Goal: Navigation & Orientation: Find specific page/section

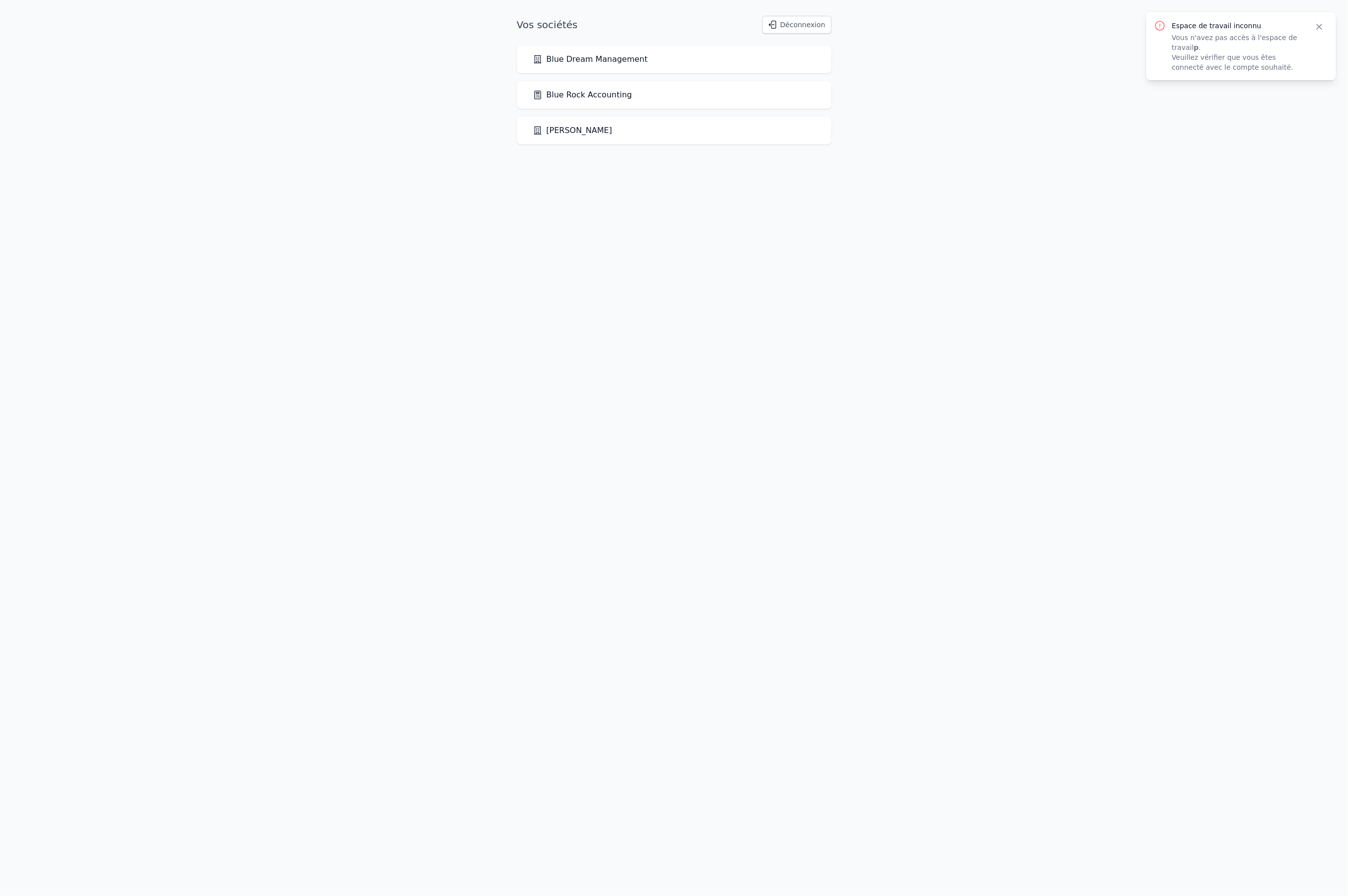
drag, startPoint x: 617, startPoint y: 96, endPoint x: 585, endPoint y: 96, distance: 32.0
click at [617, 96] on link "Blue Rock Accounting" at bounding box center [582, 95] width 99 height 12
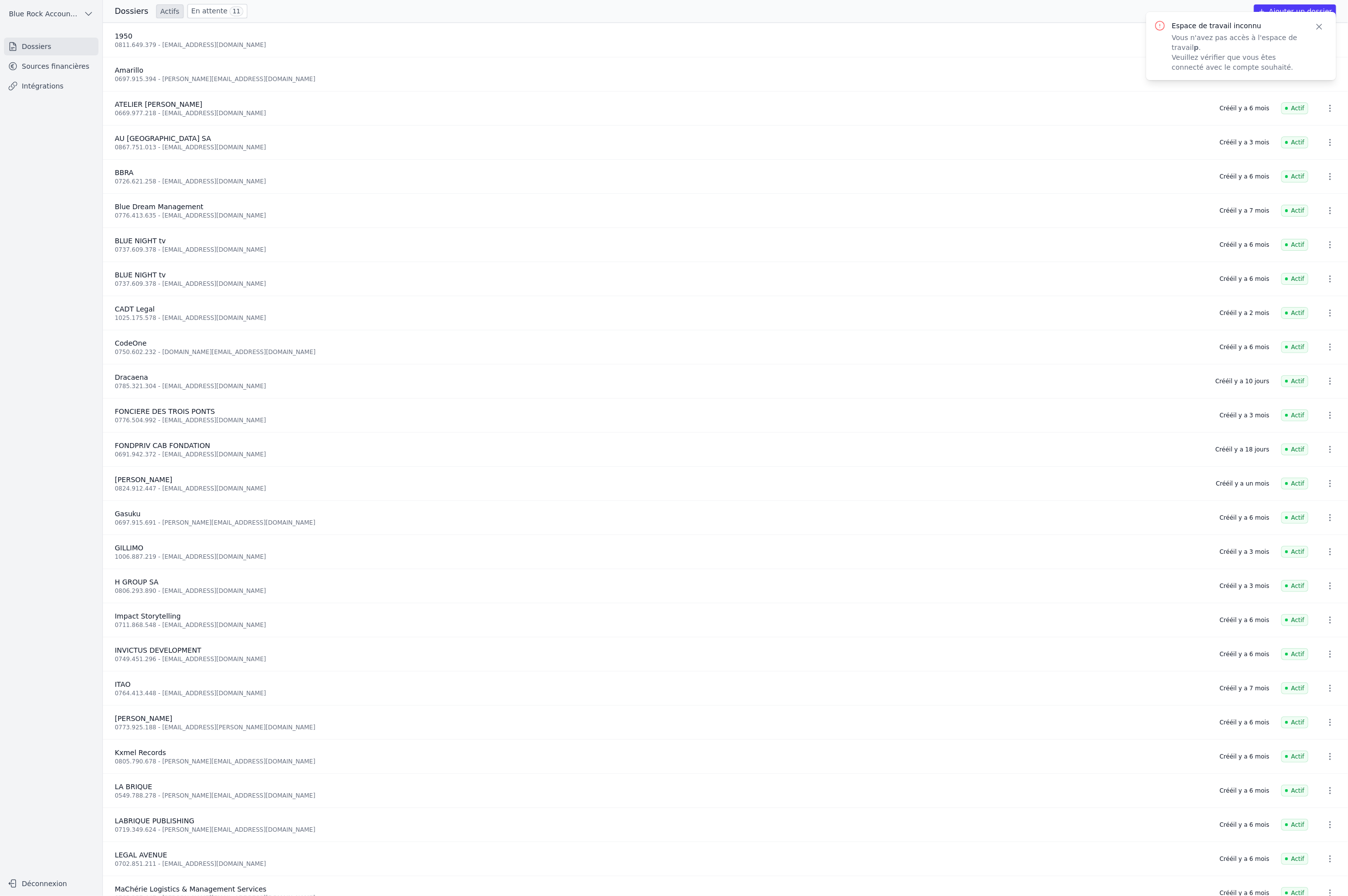
click at [54, 70] on link "Sources financières" at bounding box center [51, 66] width 95 height 18
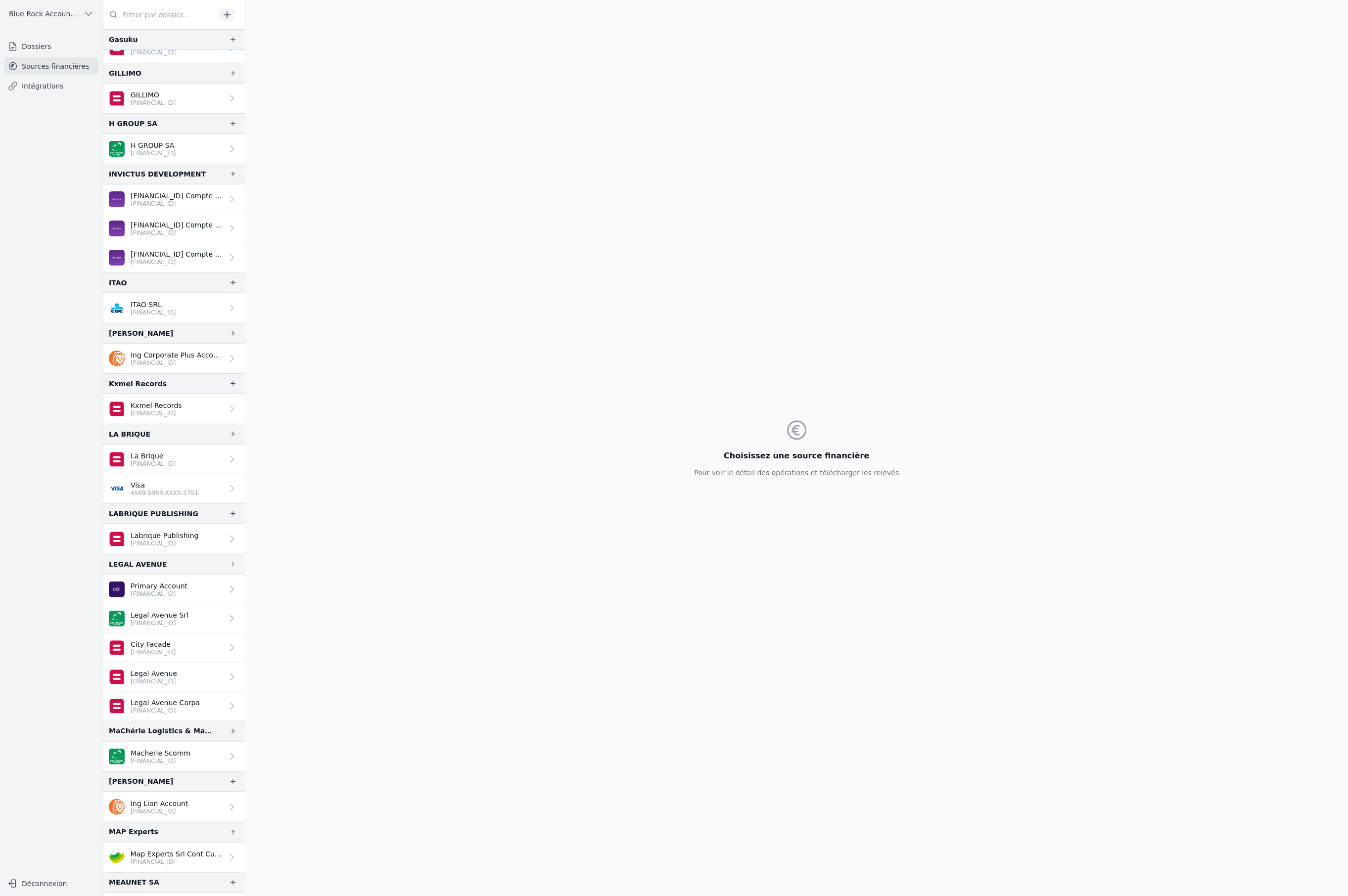
scroll to position [773, 0]
click at [208, 644] on link "City Facade [FINANCIAL_ID]" at bounding box center [174, 644] width 142 height 29
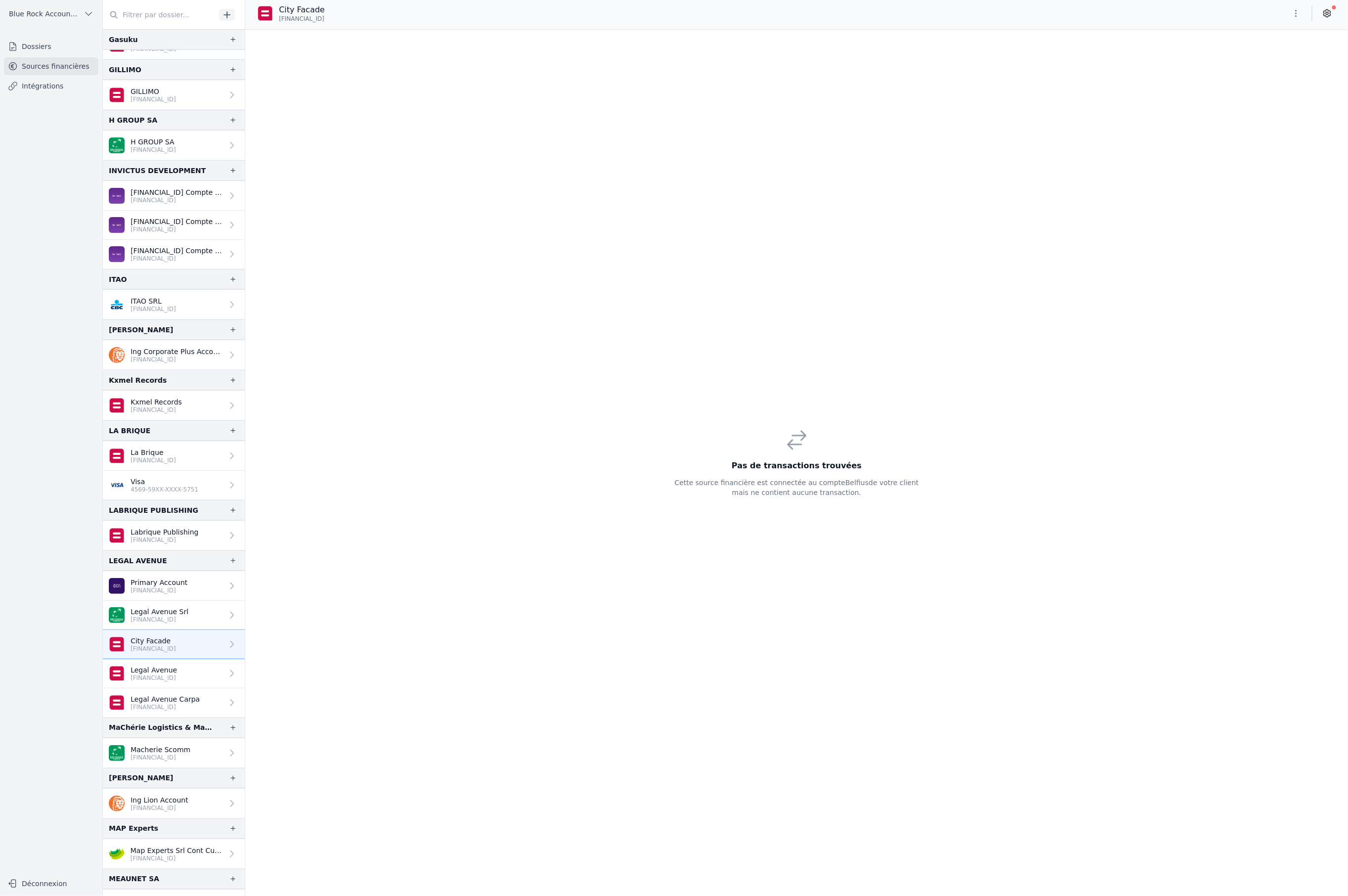
click at [208, 644] on link "City Facade [FINANCIAL_ID]" at bounding box center [174, 644] width 142 height 29
click at [194, 611] on link "Legal Avenue Srl [FINANCIAL_ID]" at bounding box center [174, 616] width 142 height 29
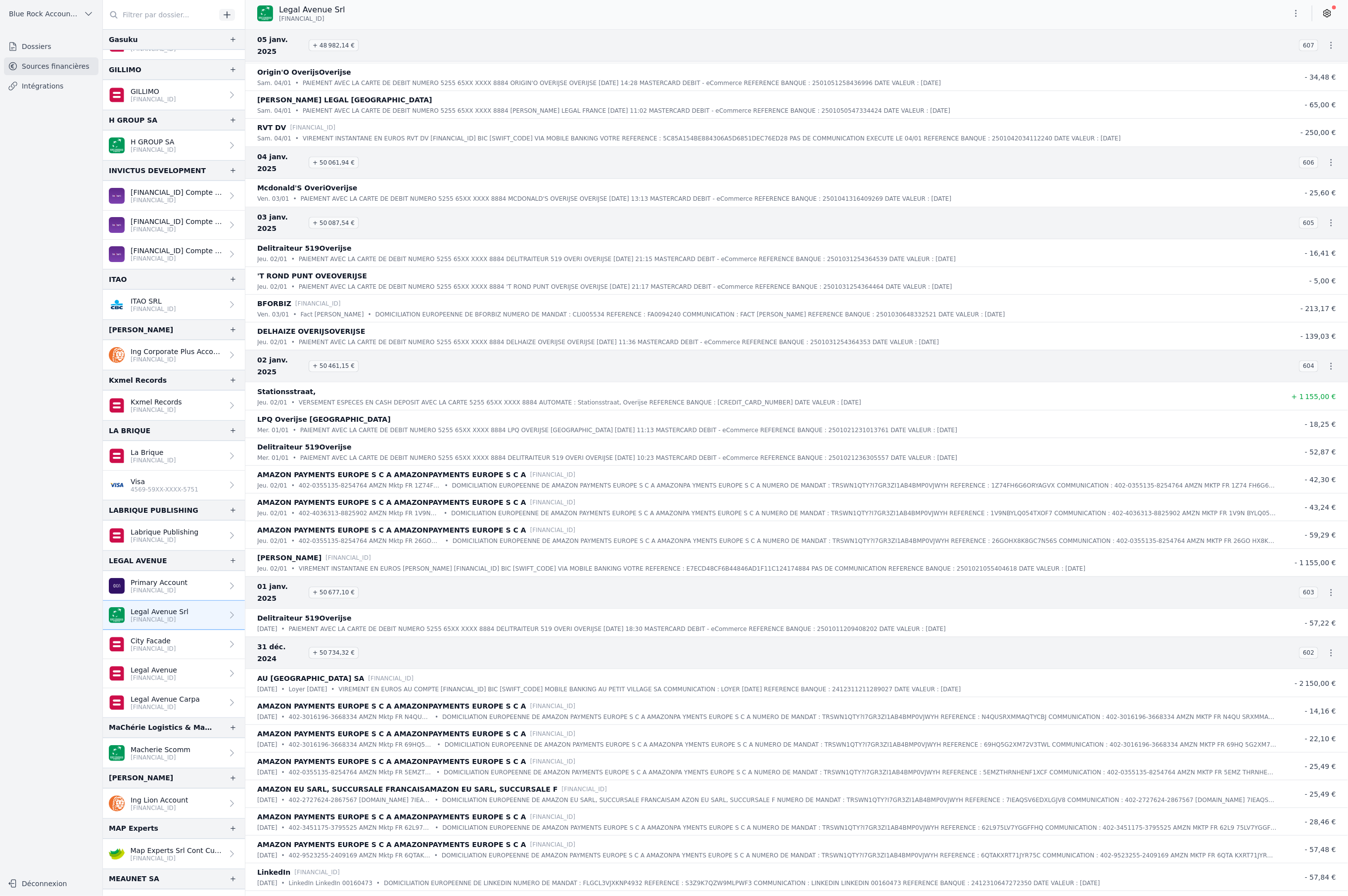
scroll to position [38863, 0]
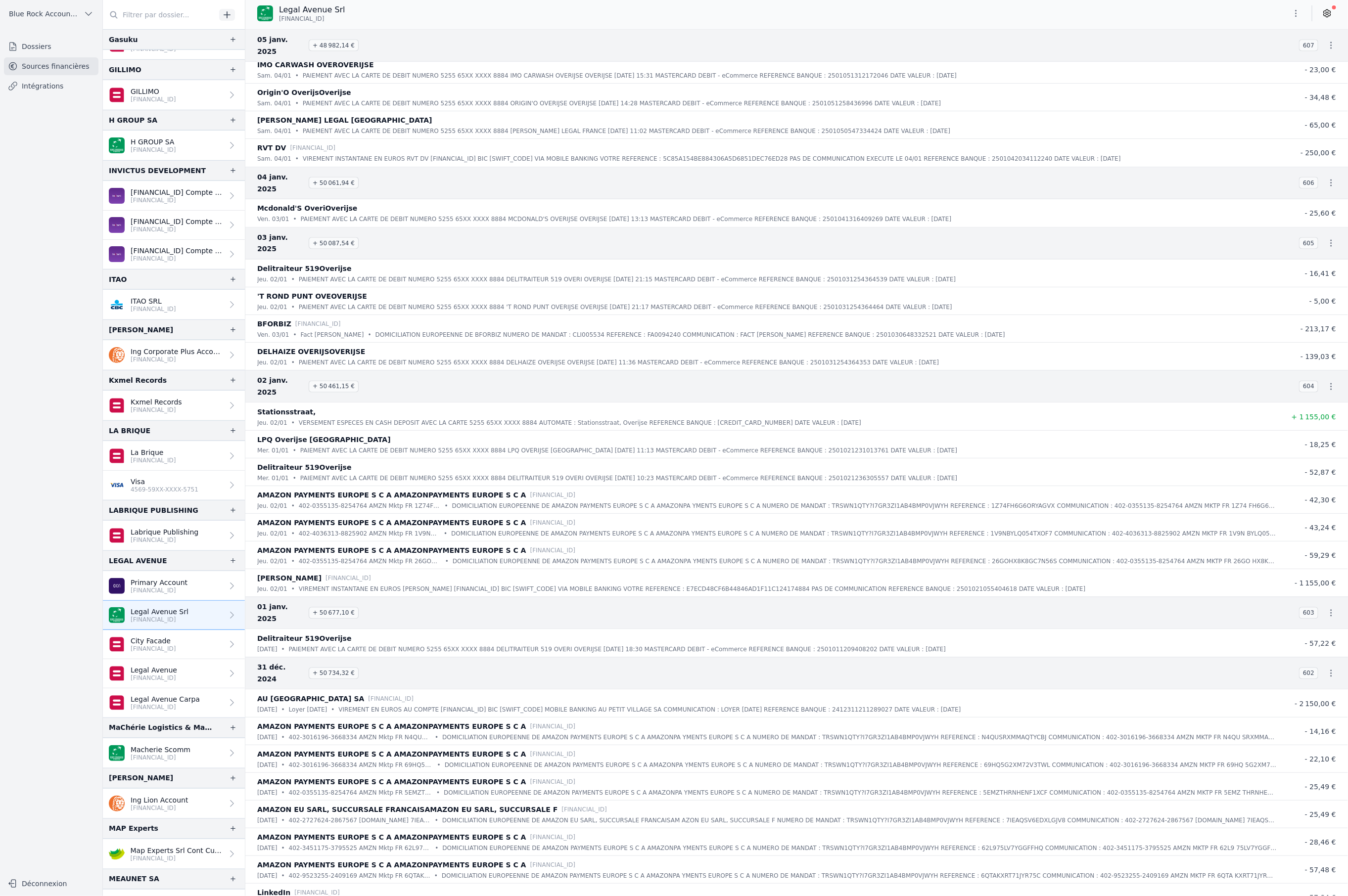
click at [205, 673] on link "Legal Avenue [FINANCIAL_ID]" at bounding box center [174, 674] width 142 height 29
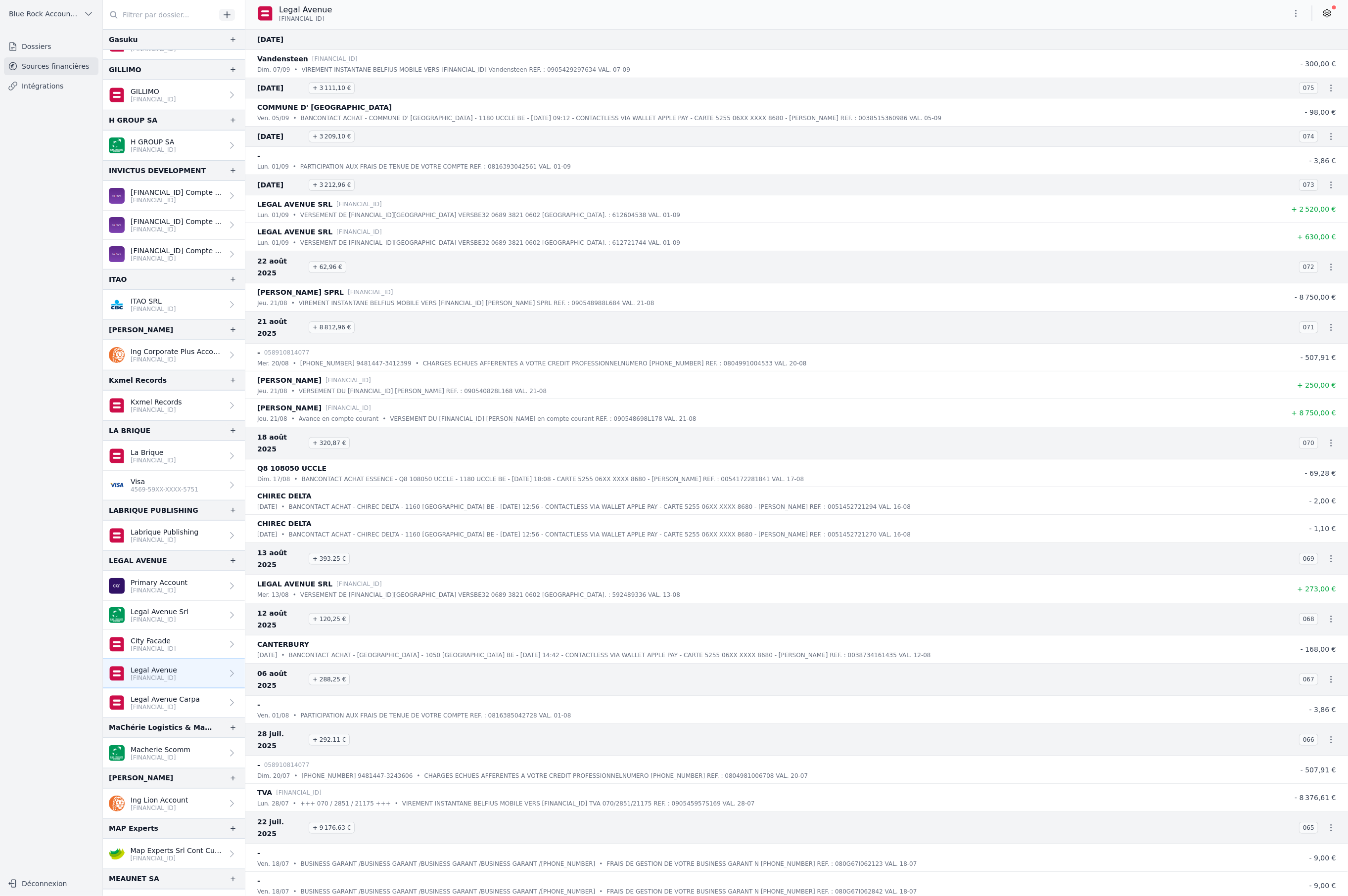
click at [154, 703] on p "[FINANCIAL_ID]" at bounding box center [165, 707] width 69 height 8
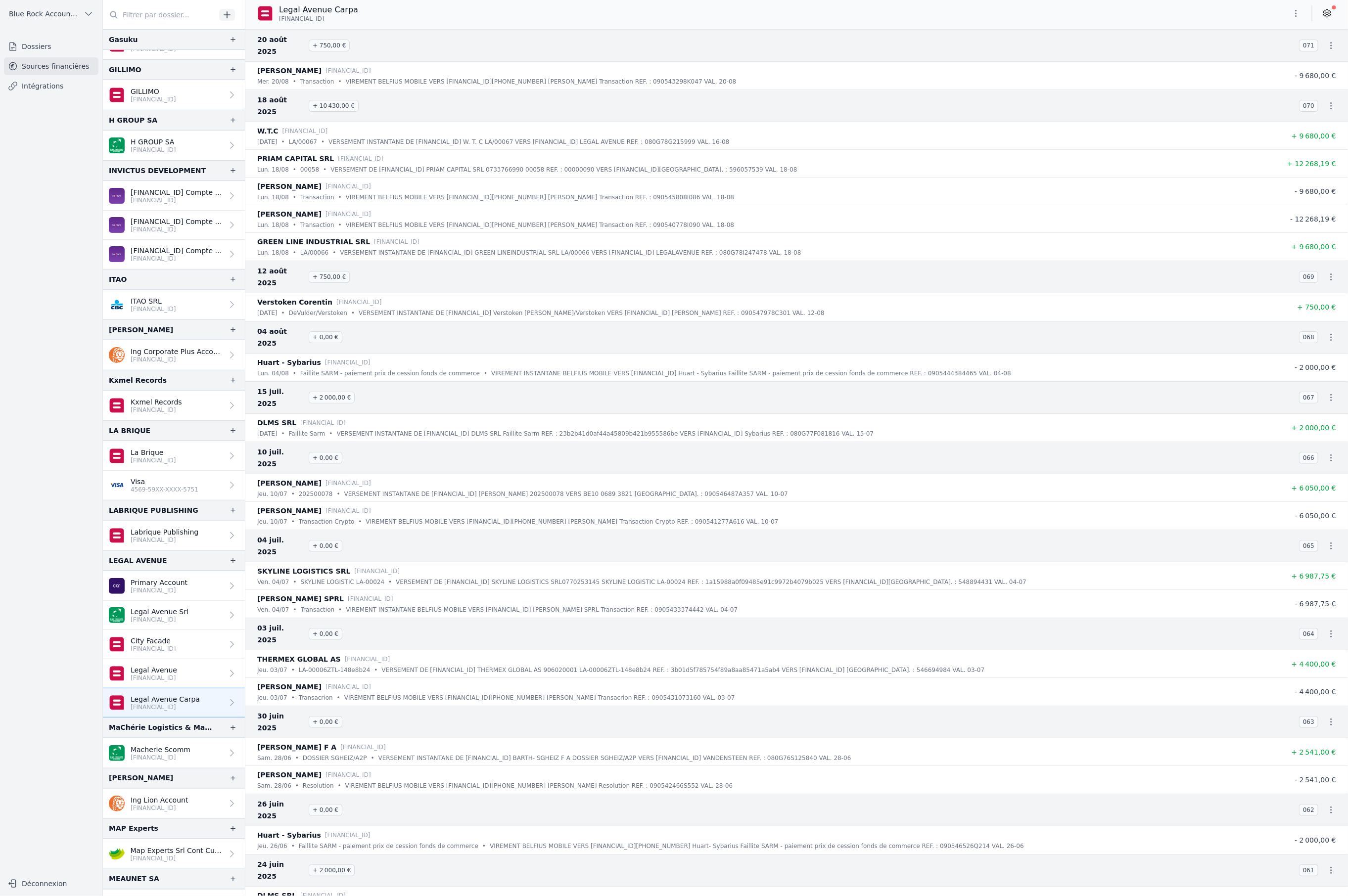
click at [177, 674] on p "[FINANCIAL_ID]" at bounding box center [154, 677] width 47 height 8
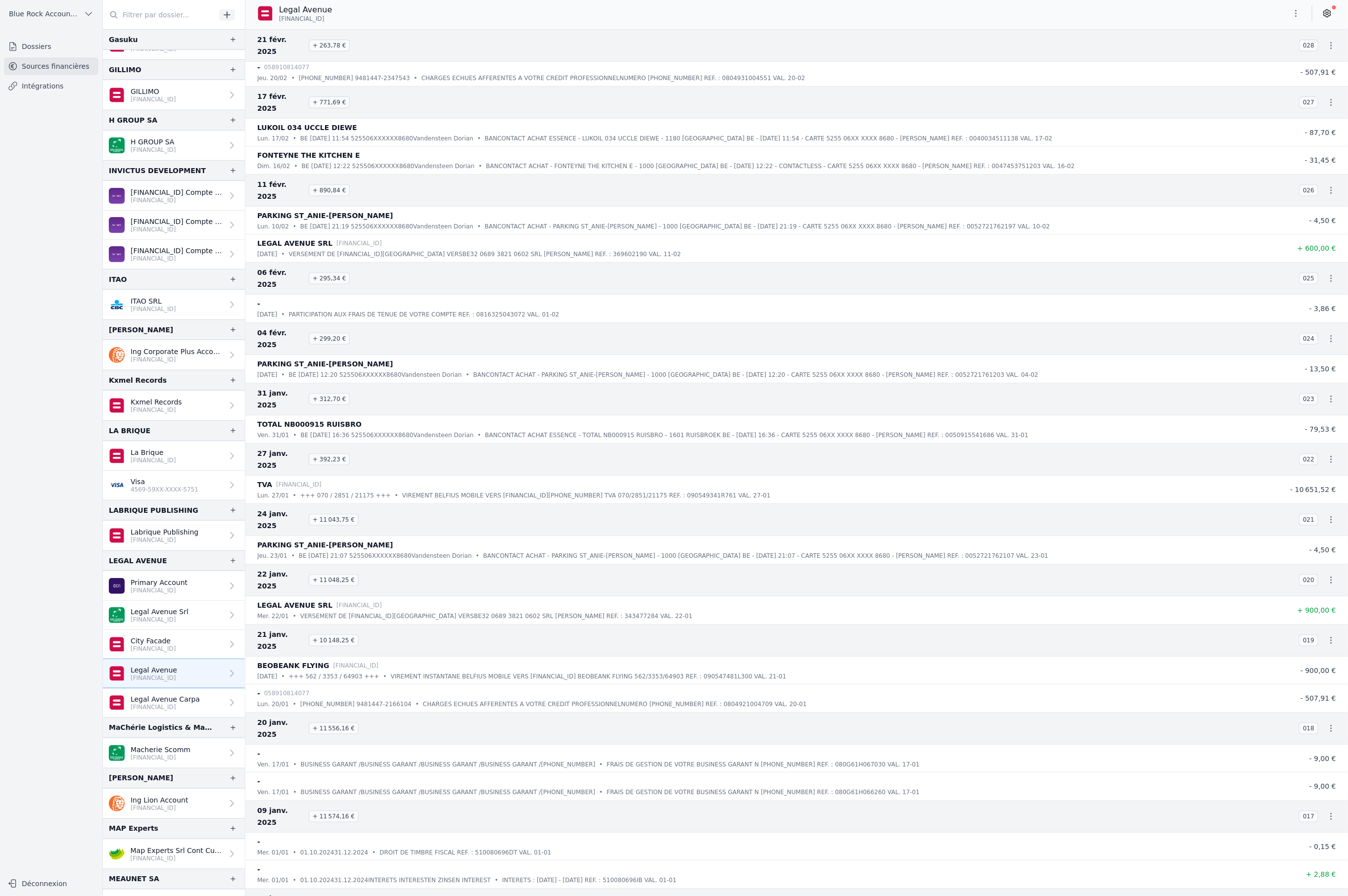
scroll to position [3952, 0]
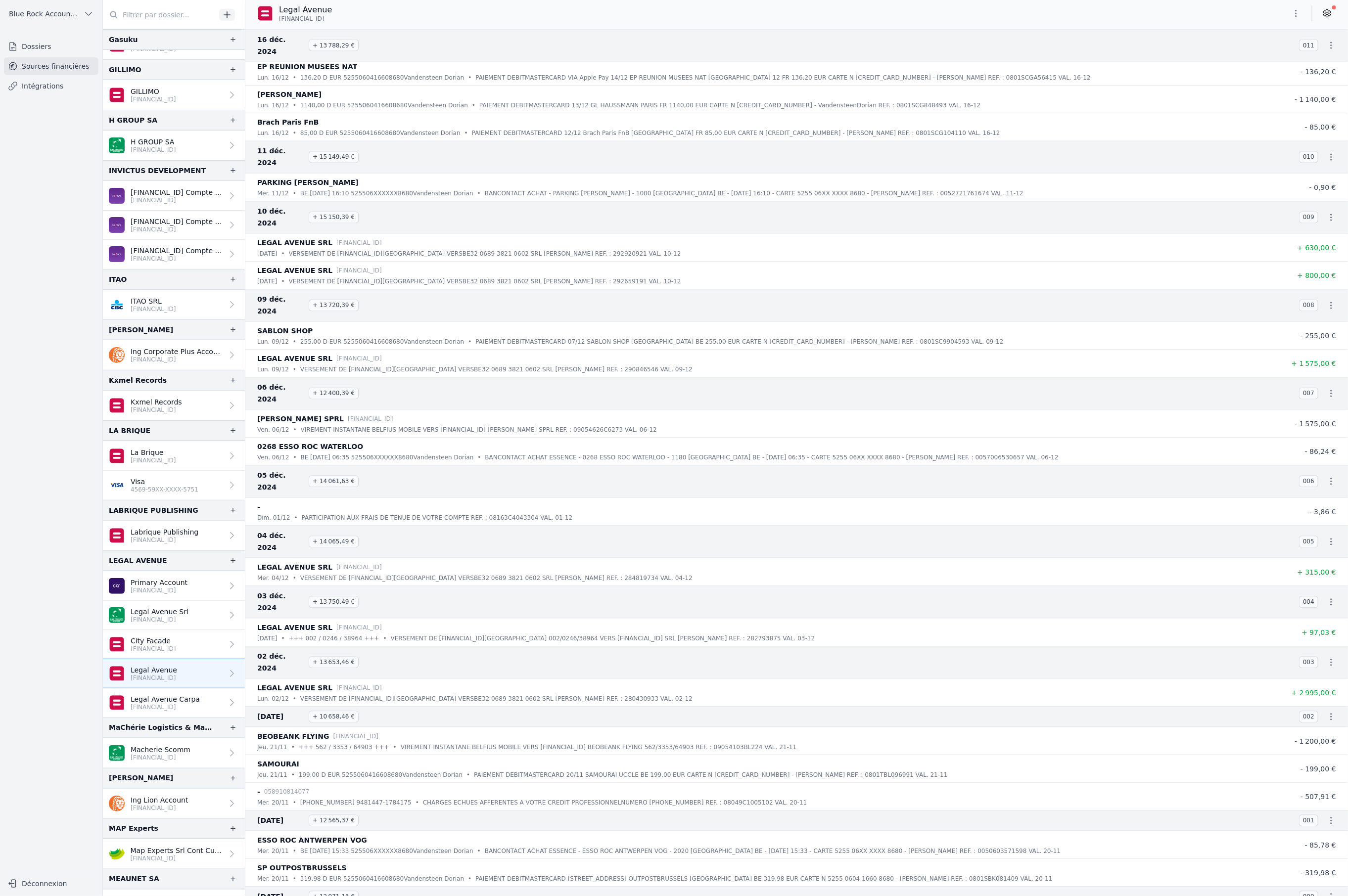
click at [212, 698] on link "Legal Avenue Carpa [FINANCIAL_ID]" at bounding box center [174, 703] width 142 height 29
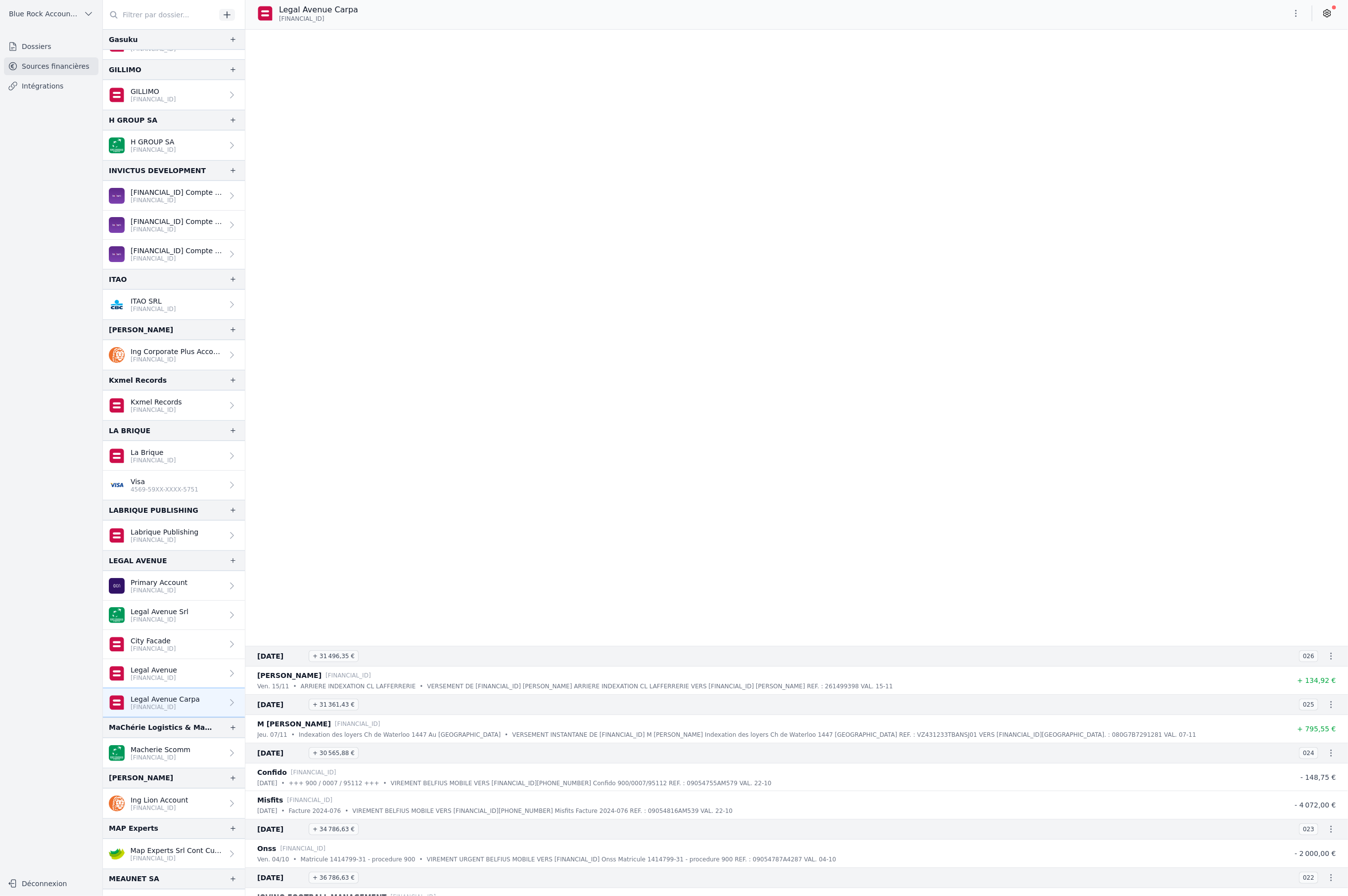
scroll to position [3767, 0]
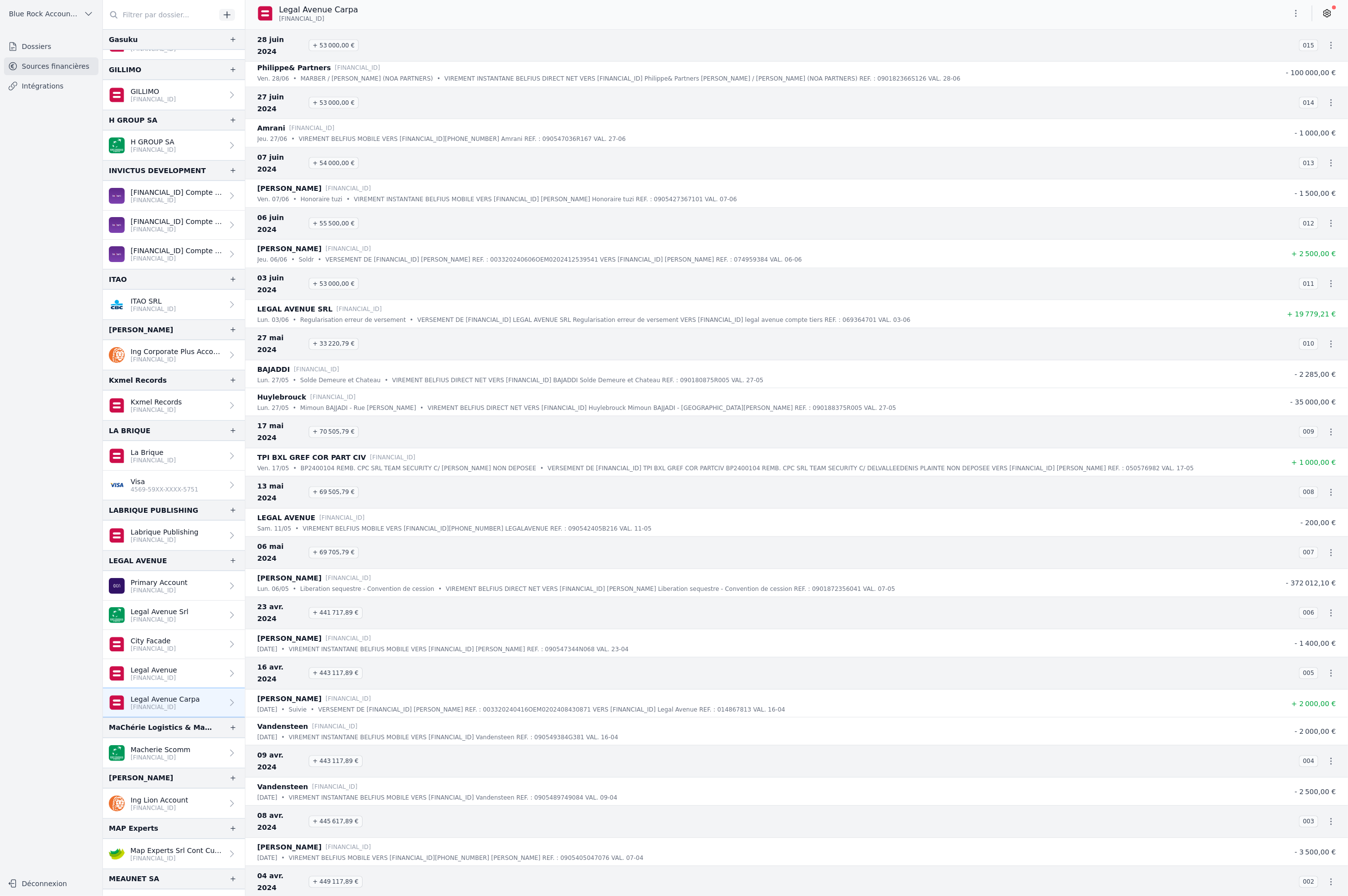
click at [164, 676] on link "Legal Avenue [FINANCIAL_ID]" at bounding box center [174, 674] width 142 height 29
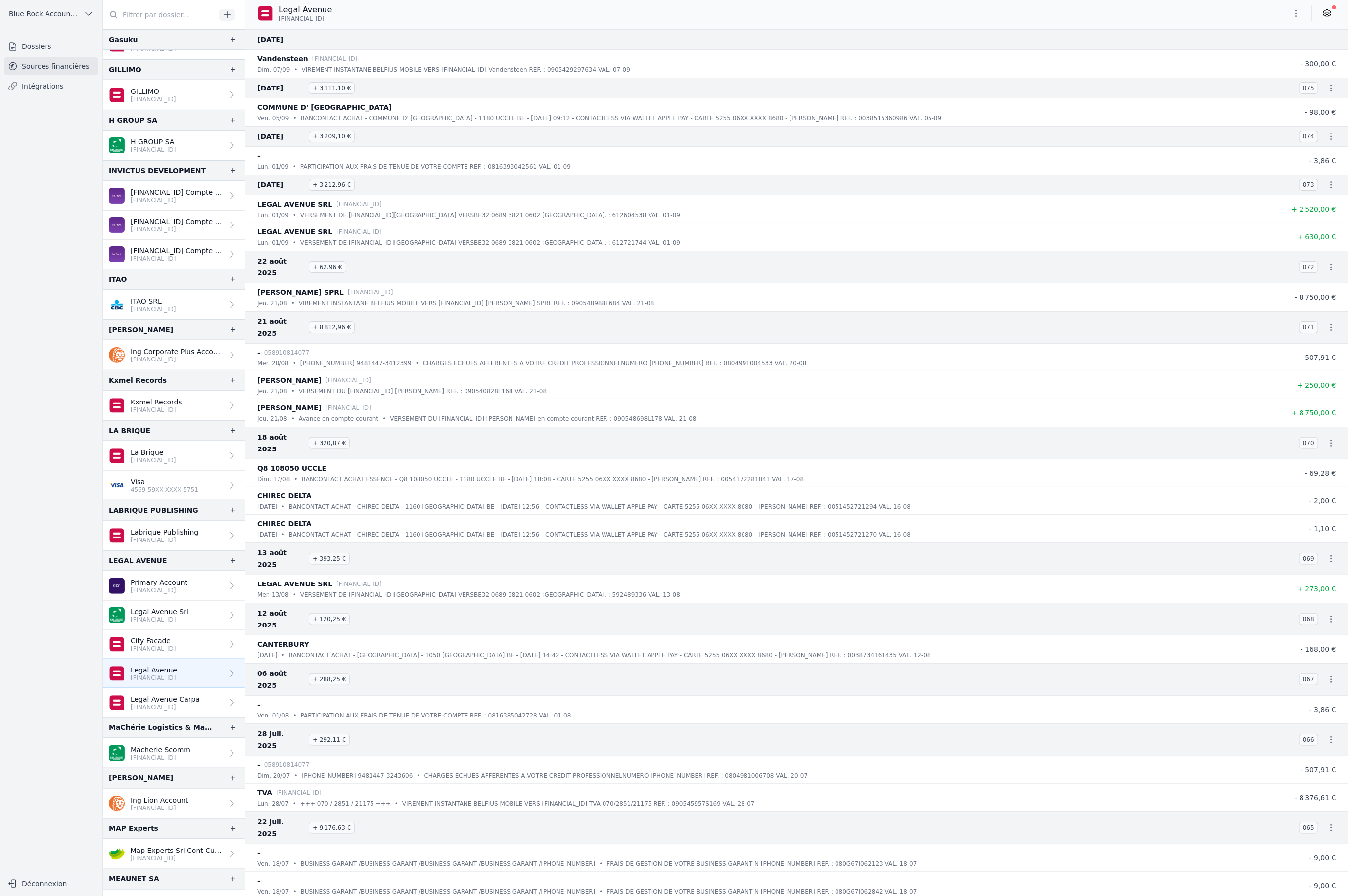
scroll to position [777, 0]
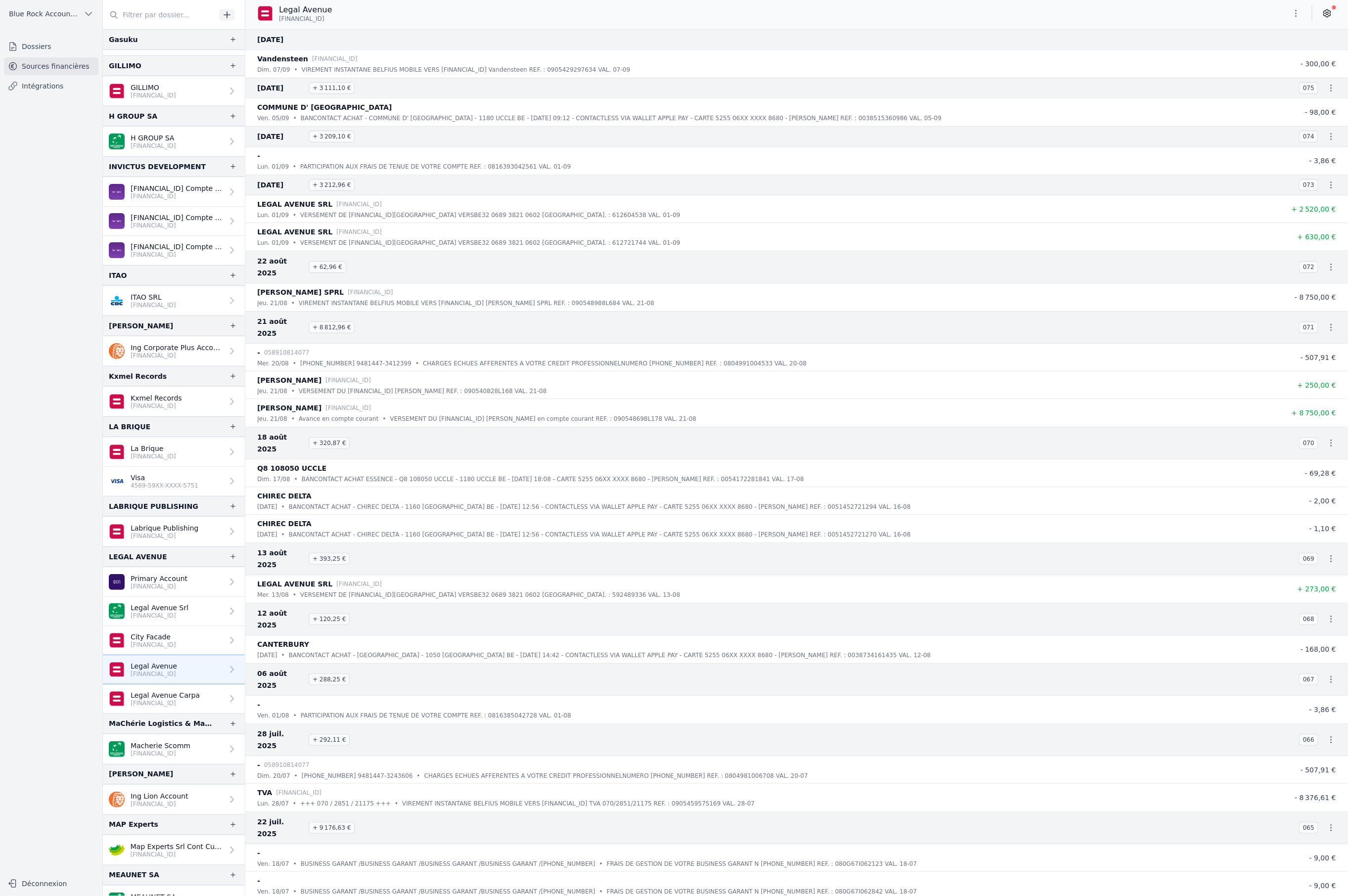
click at [167, 644] on link "City Facade [FINANCIAL_ID]" at bounding box center [174, 641] width 142 height 29
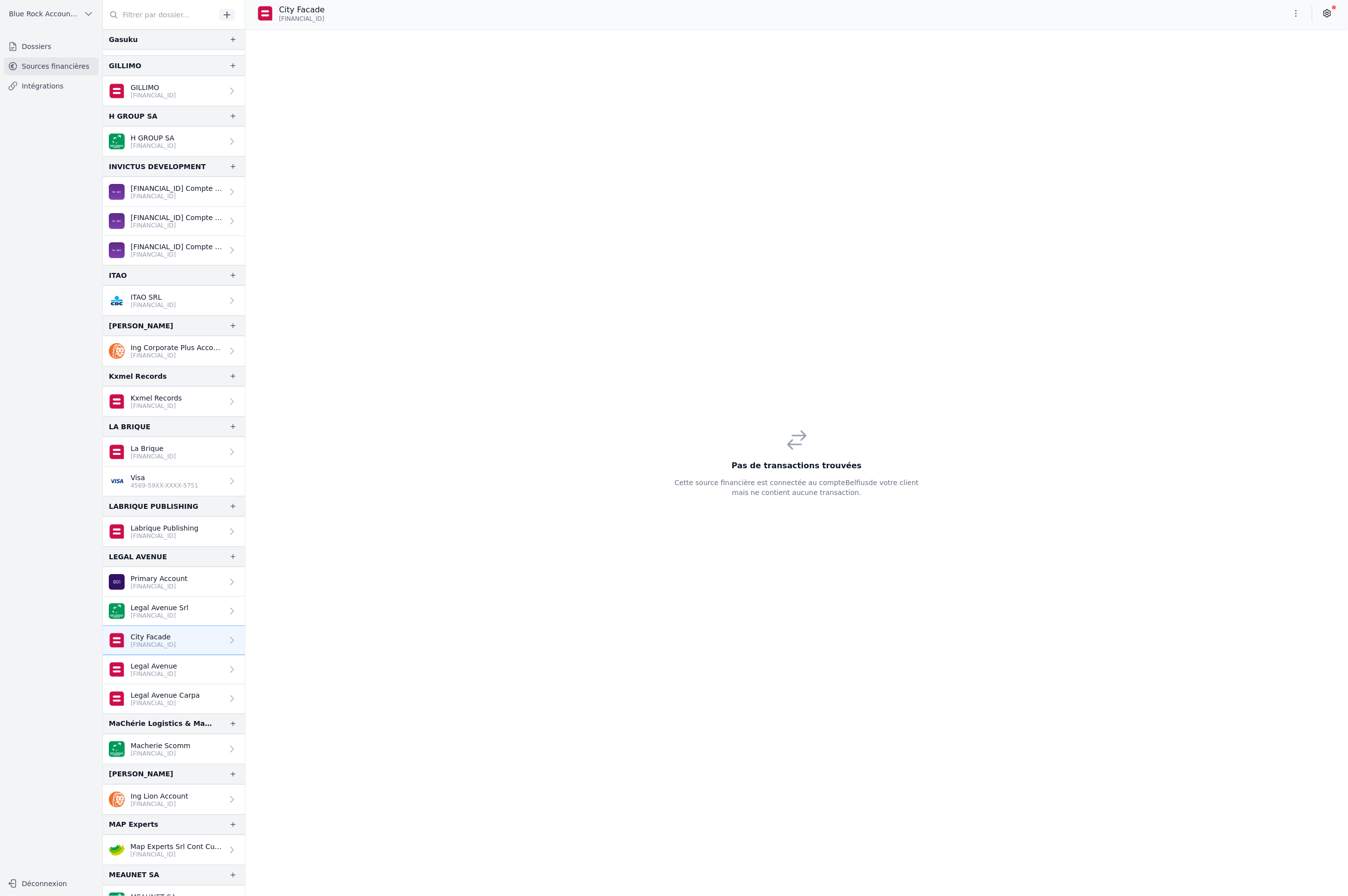
click at [158, 670] on p "[FINANCIAL_ID]" at bounding box center [154, 674] width 47 height 8
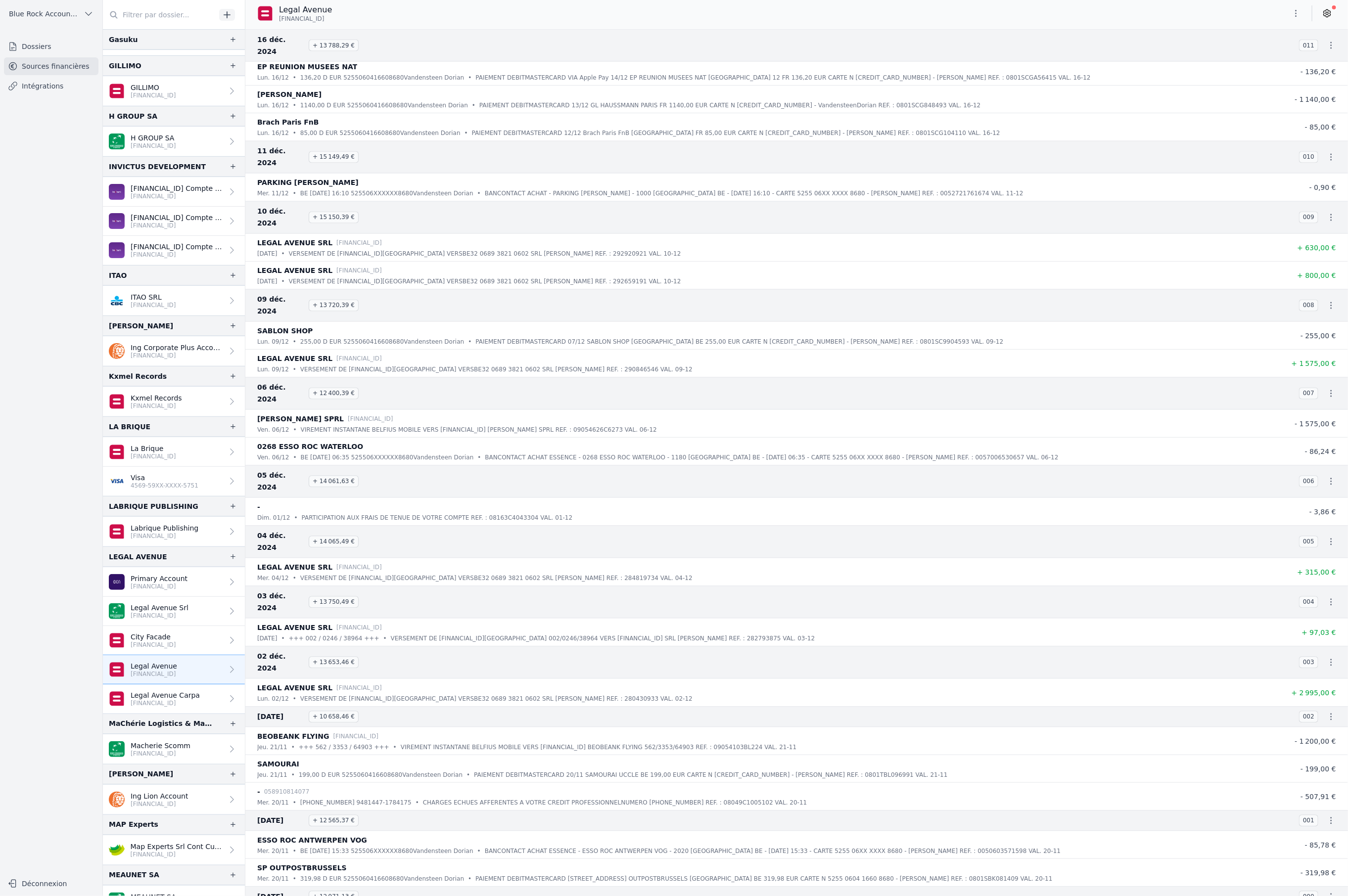
click at [196, 610] on link "Legal Avenue Srl [FINANCIAL_ID]" at bounding box center [174, 611] width 142 height 29
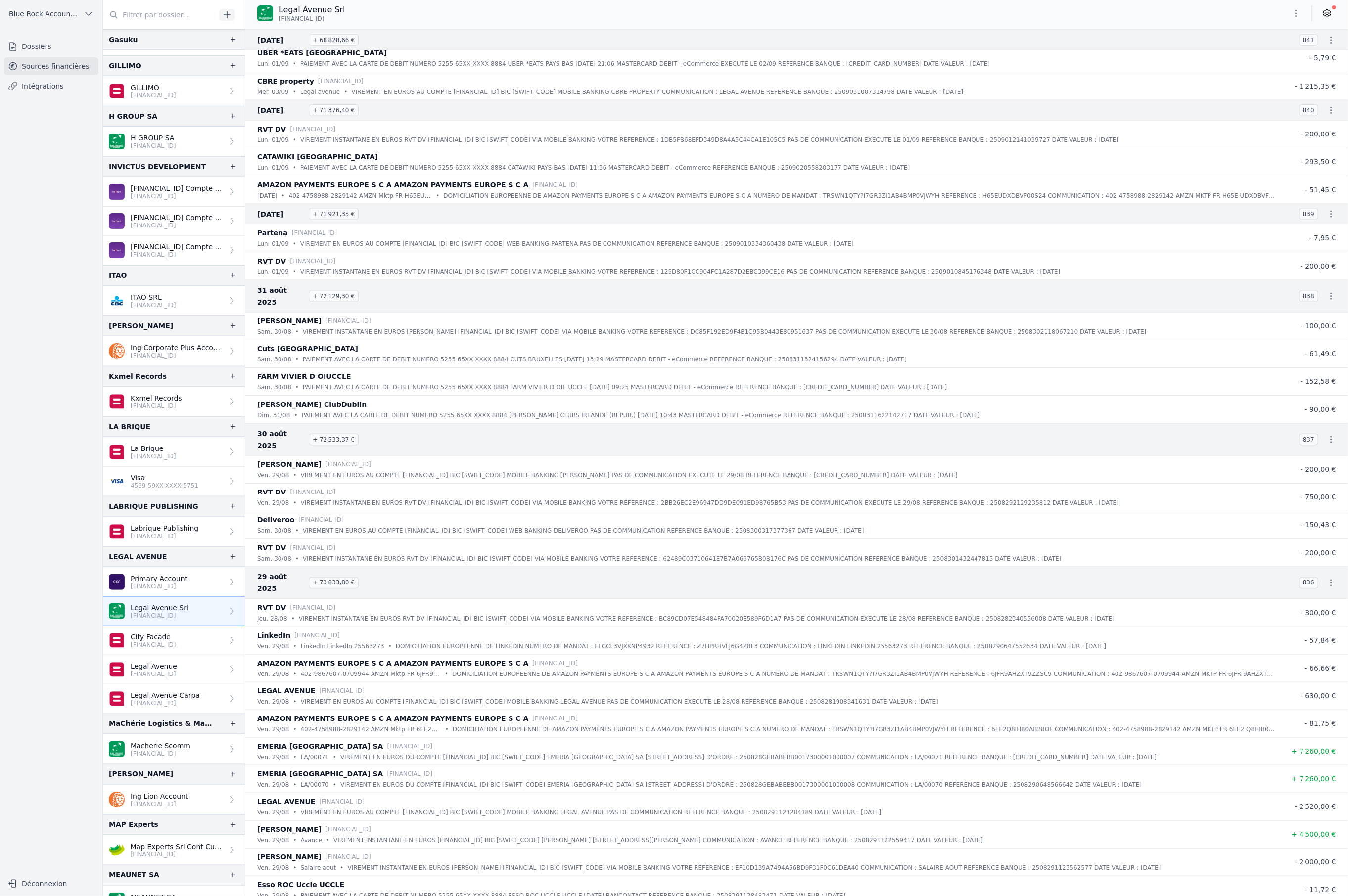
scroll to position [914, 0]
click at [183, 684] on link "Legal Avenue Carpa [FINANCIAL_ID]" at bounding box center [174, 699] width 142 height 29
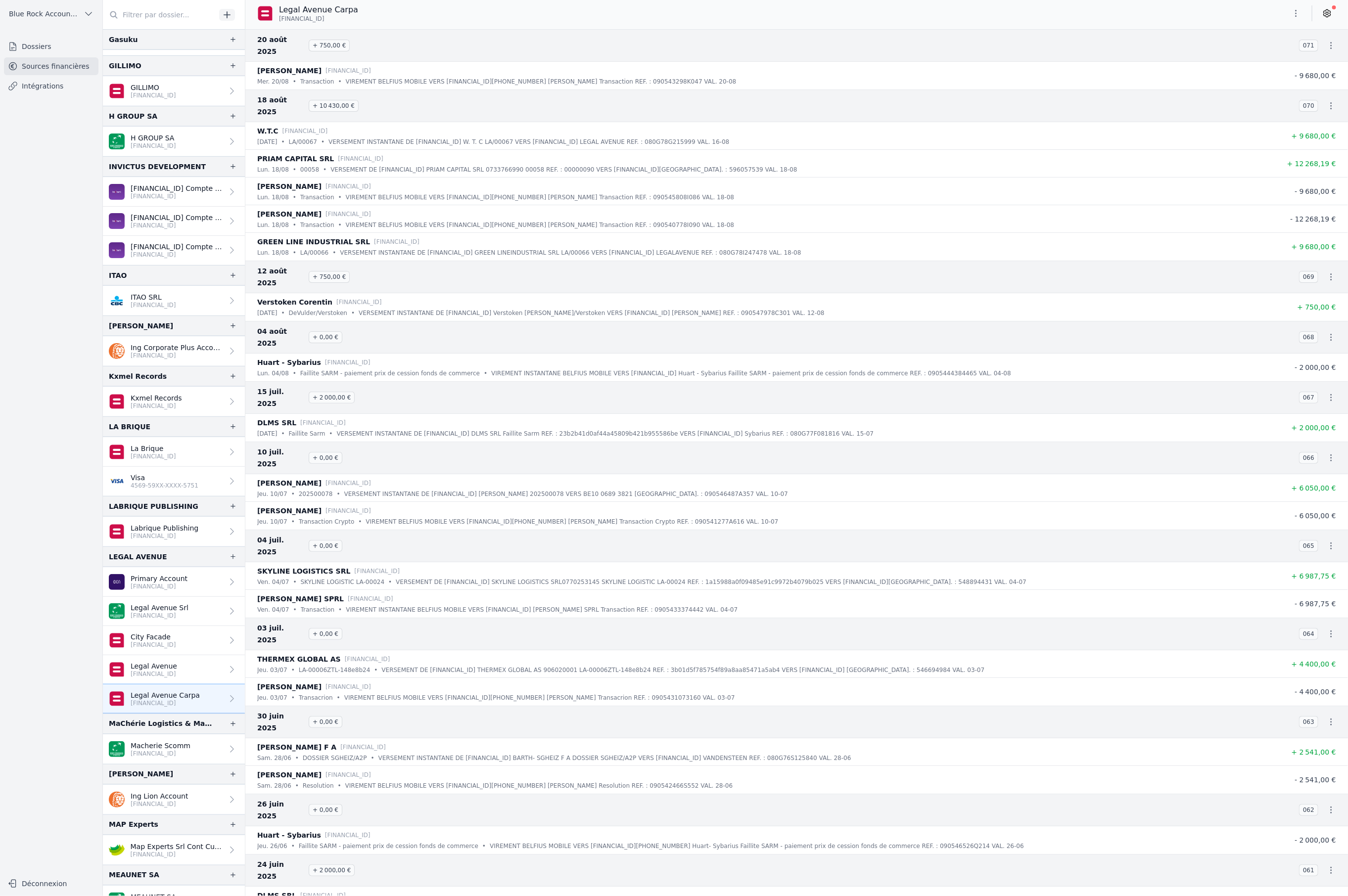
click at [204, 667] on link "Legal Avenue [FINANCIAL_ID]" at bounding box center [174, 670] width 142 height 29
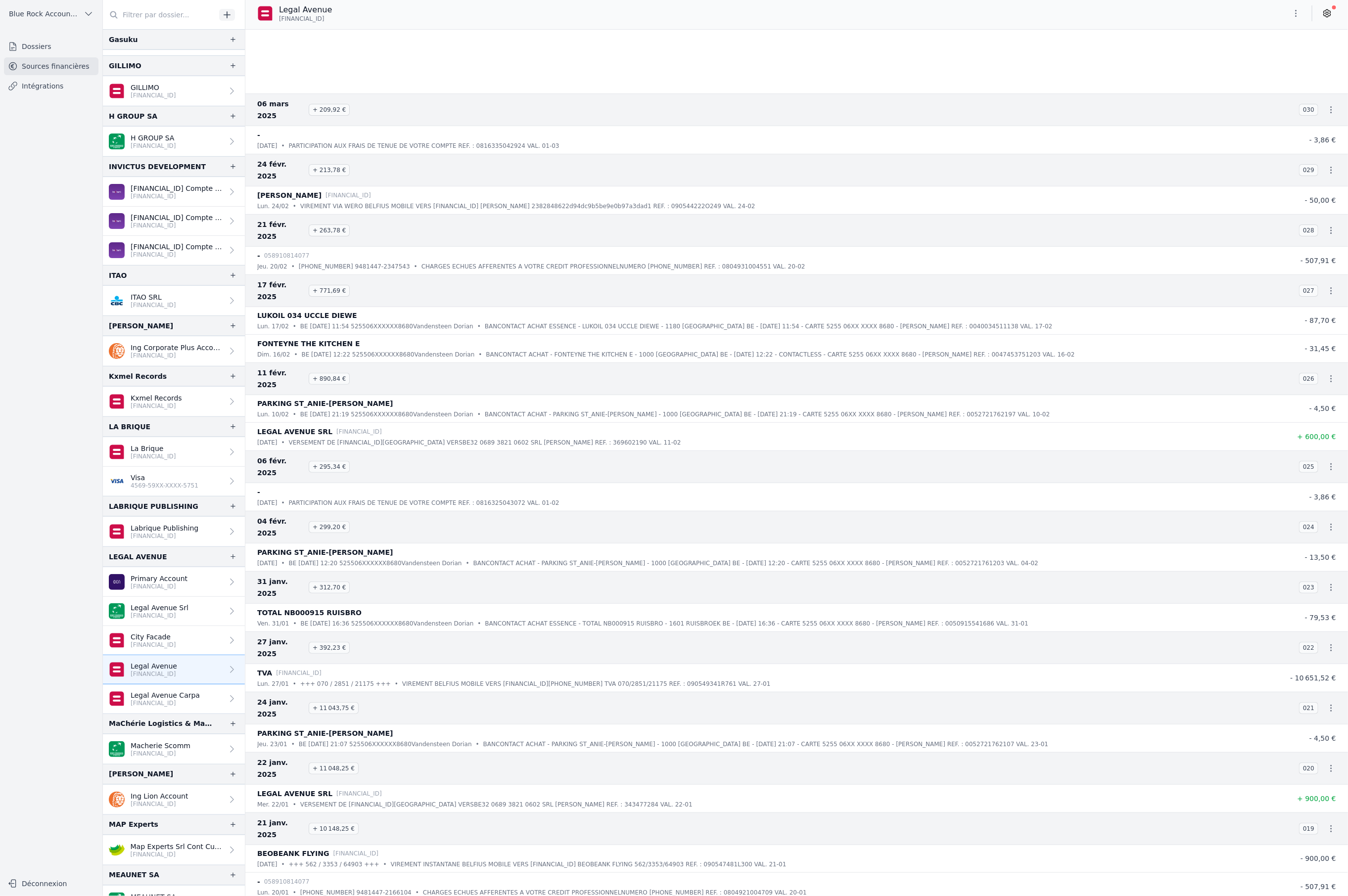
scroll to position [3952, 0]
